Goal: Download file/media

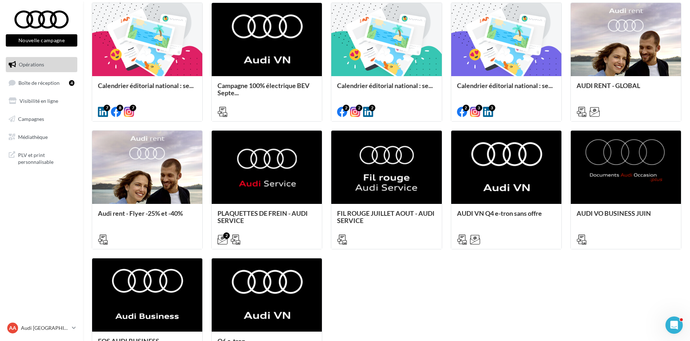
scroll to position [72, 0]
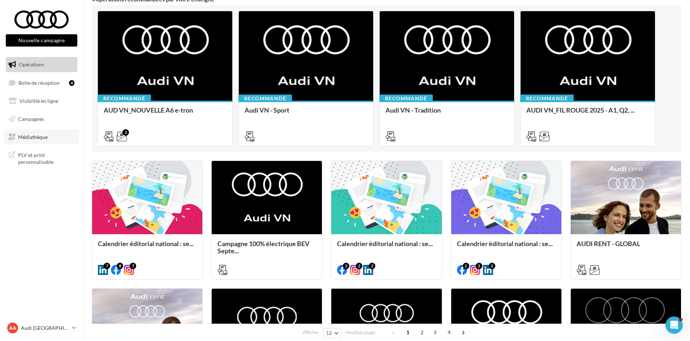
click at [69, 144] on link "Médiathèque" at bounding box center [41, 137] width 74 height 15
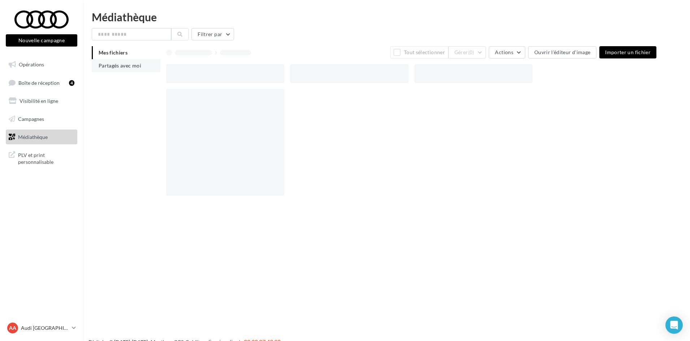
click at [141, 70] on li "Partagés avec moi" at bounding box center [126, 65] width 69 height 13
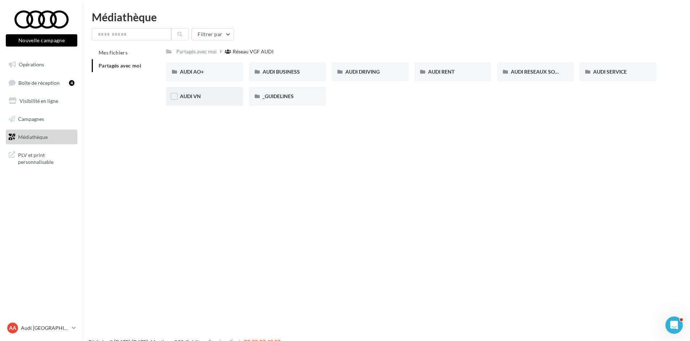
click at [216, 96] on div "AUDI VN" at bounding box center [204, 96] width 49 height 7
click at [544, 68] on div "AUDI VN_BEV_SEPTEMBRE" at bounding box center [535, 71] width 77 height 19
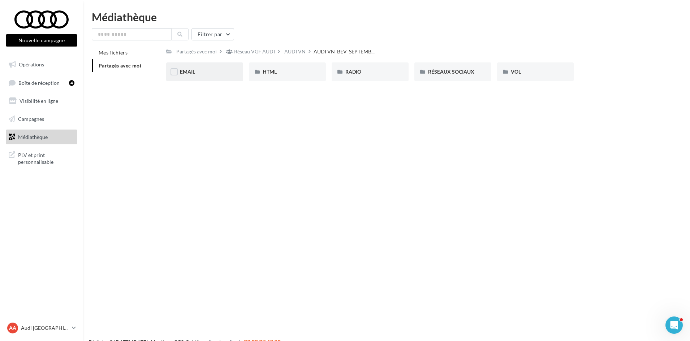
click at [216, 71] on div "EMAIL" at bounding box center [204, 71] width 49 height 7
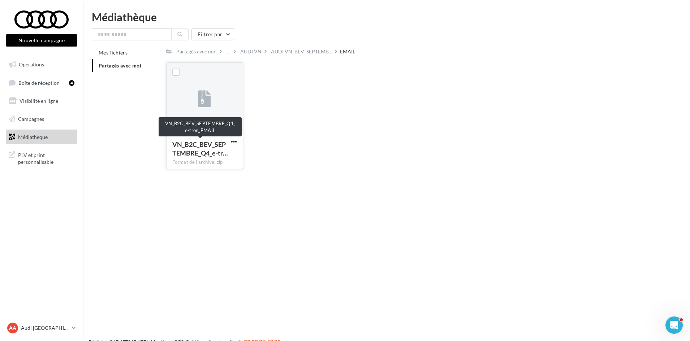
click at [212, 147] on span "VN_B2C_BEV_SEPTEMBRE_Q4_e-tr…" at bounding box center [200, 148] width 56 height 17
click at [233, 139] on span "button" at bounding box center [234, 142] width 6 height 6
click at [217, 160] on button "Télécharger" at bounding box center [202, 156] width 72 height 19
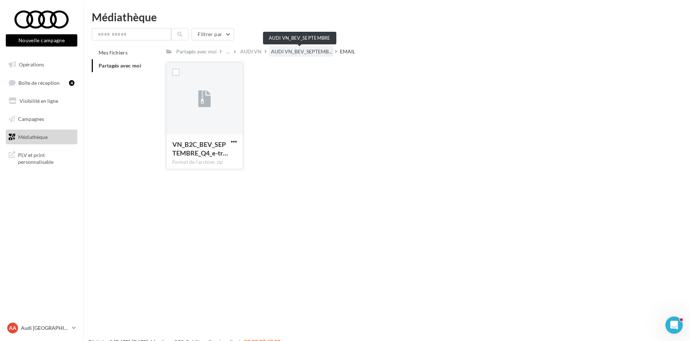
click at [277, 54] on span "AUDI VN_BEV_SEPTEMB..." at bounding box center [301, 51] width 61 height 7
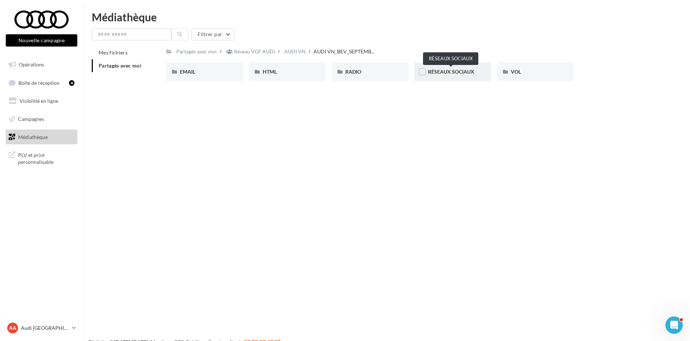
click at [465, 73] on span "RÉSEAUX SOCIAUX" at bounding box center [451, 72] width 46 height 6
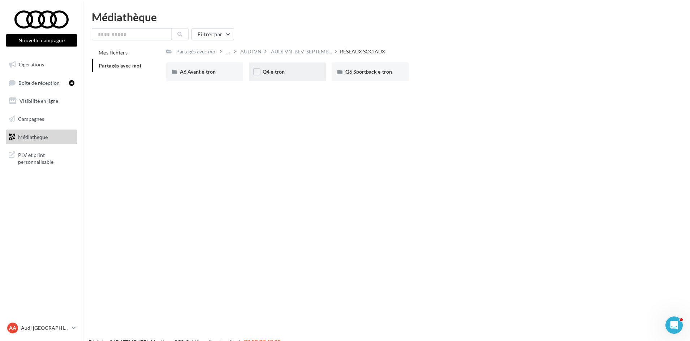
click at [289, 74] on div "Q4 e-tron" at bounding box center [287, 71] width 49 height 7
click at [203, 74] on span "CARROUSEL" at bounding box center [194, 72] width 29 height 6
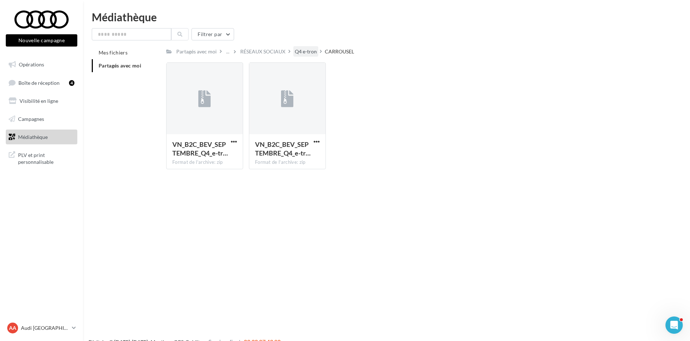
click at [302, 47] on div "Q4 e-tron" at bounding box center [305, 51] width 25 height 10
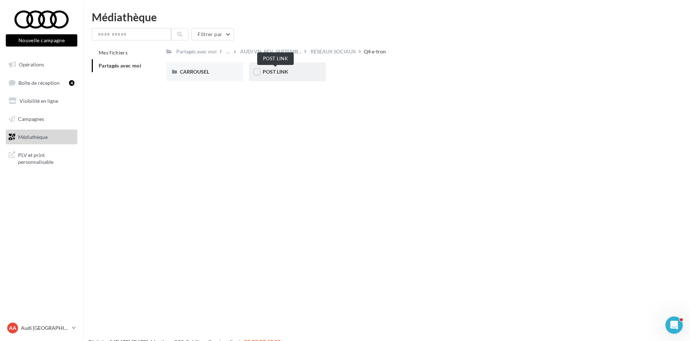
click at [279, 71] on span "POST LINK" at bounding box center [276, 72] width 26 height 6
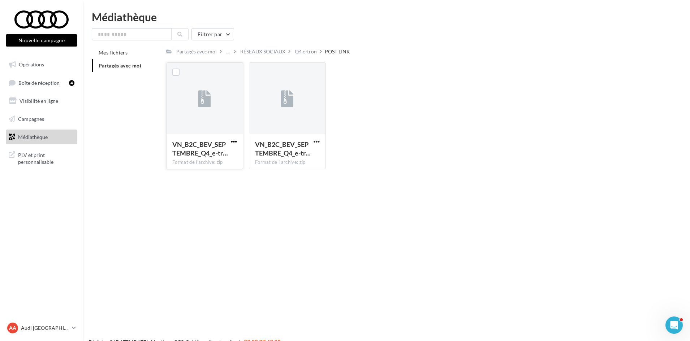
click at [232, 143] on span "button" at bounding box center [234, 142] width 6 height 6
click at [221, 159] on button "Télécharger" at bounding box center [202, 156] width 72 height 19
drag, startPoint x: 302, startPoint y: 61, endPoint x: 303, endPoint y: 54, distance: 7.7
click at [302, 61] on div "Partagés avec moi ... RÉSEAUX SOCIAUX Q4 e-tron POST LINK Rs Partagé par Réseau…" at bounding box center [411, 110] width 490 height 129
click at [304, 49] on div "Q4 e-tron" at bounding box center [306, 51] width 22 height 7
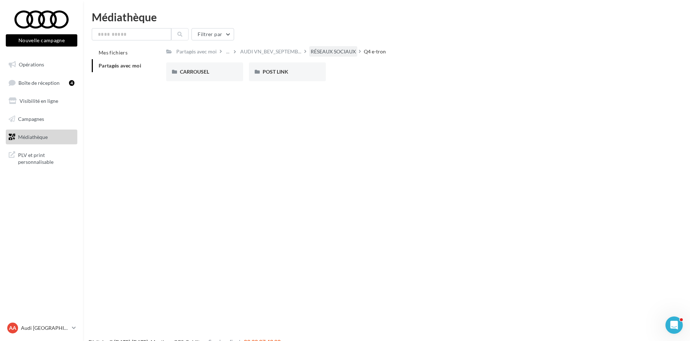
click at [309, 56] on div "RÉSEAUX SOCIAUX" at bounding box center [333, 51] width 48 height 10
click at [192, 69] on span "A6 Avant e-tron" at bounding box center [198, 72] width 36 height 6
click at [263, 72] on span "POST LINK" at bounding box center [276, 72] width 26 height 6
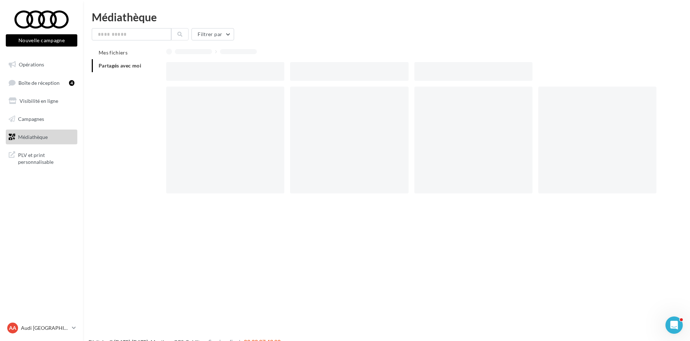
click at [263, 72] on div at bounding box center [225, 71] width 118 height 19
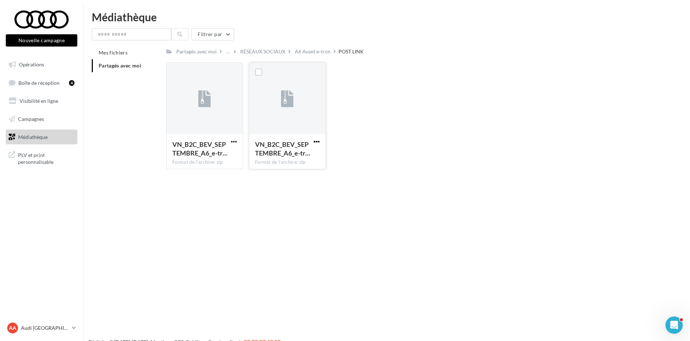
click at [318, 142] on span "button" at bounding box center [316, 142] width 6 height 6
click at [312, 156] on button "Télécharger" at bounding box center [285, 156] width 72 height 19
click at [311, 52] on div "A6 Avant e-tron" at bounding box center [313, 51] width 36 height 7
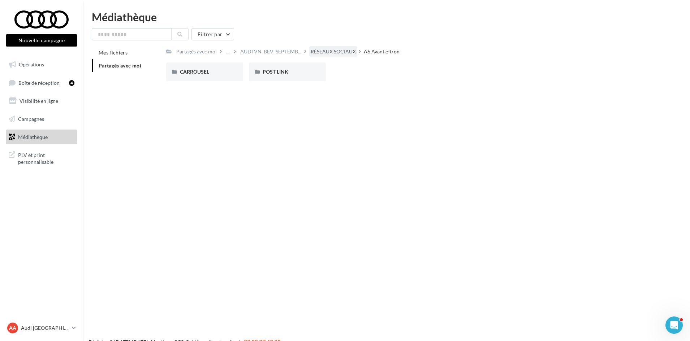
click at [313, 49] on div "RÉSEAUX SOCIAUX" at bounding box center [333, 51] width 45 height 7
click at [363, 76] on div "Q6 Sportback e-tron" at bounding box center [369, 71] width 77 height 19
click at [270, 68] on div "POST LINK" at bounding box center [287, 71] width 49 height 7
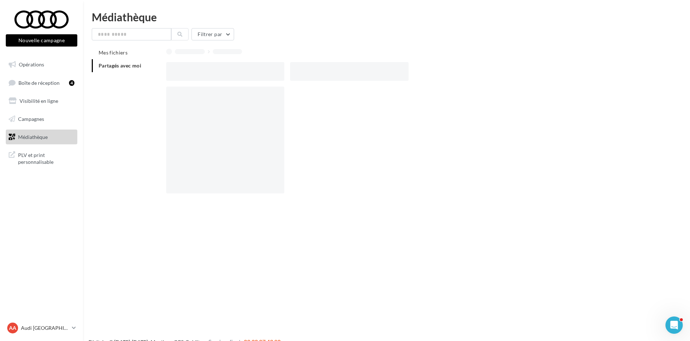
click at [270, 68] on div at bounding box center [225, 71] width 118 height 19
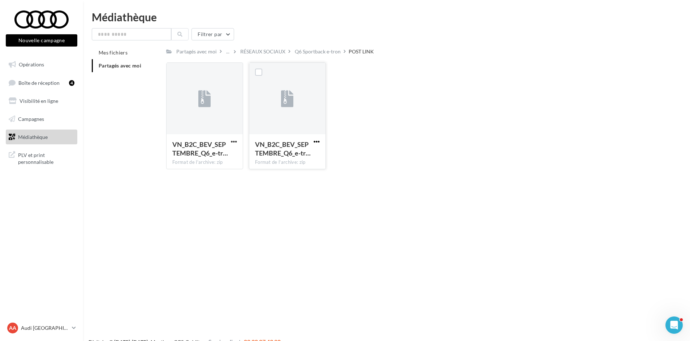
click at [317, 141] on span "button" at bounding box center [316, 142] width 6 height 6
click at [302, 162] on button "Télécharger" at bounding box center [285, 156] width 72 height 19
